Goal: Task Accomplishment & Management: Manage account settings

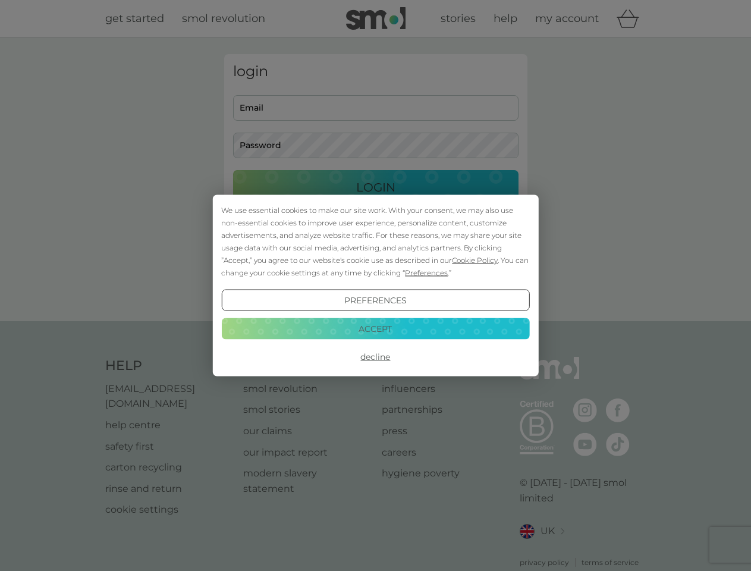
click at [475, 260] on span "Cookie Policy" at bounding box center [475, 260] width 46 height 9
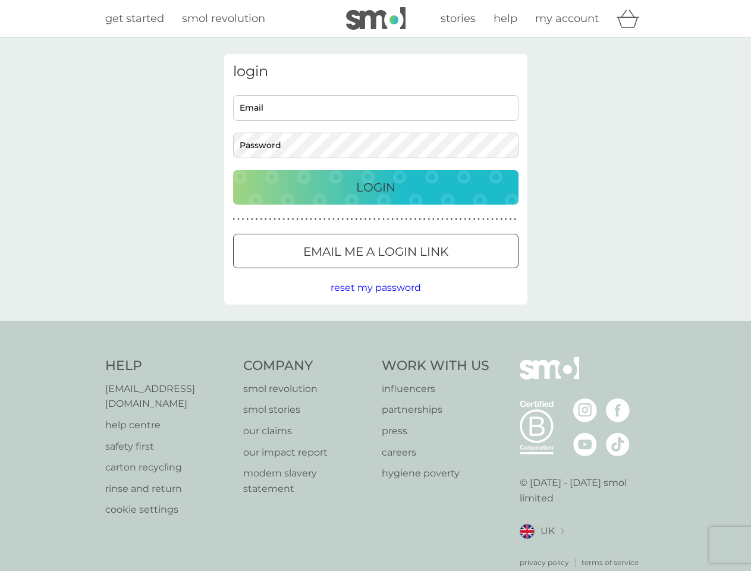
click at [425, 272] on div "login Email Password Login ● ● ● ● ● ● ● ● ● ● ● ● ● ● ● ● ● ● ● ● ● ● ● ● ● ● …" at bounding box center [375, 179] width 303 height 250
click at [375, 300] on div "login Email Password Login ● ● ● ● ● ● ● ● ● ● ● ● ● ● ● ● ● ● ● ● ● ● ● ● ● ● …" at bounding box center [375, 179] width 303 height 250
click at [375, 357] on div "Help [EMAIL_ADDRESS][DOMAIN_NAME] help centre safety first carton recycling rin…" at bounding box center [375, 462] width 541 height 211
click at [375, 328] on div "Help [EMAIL_ADDRESS][DOMAIN_NAME] help centre safety first carton recycling rin…" at bounding box center [375, 462] width 751 height 282
